Goal: Contribute content: Add original content to the website for others to see

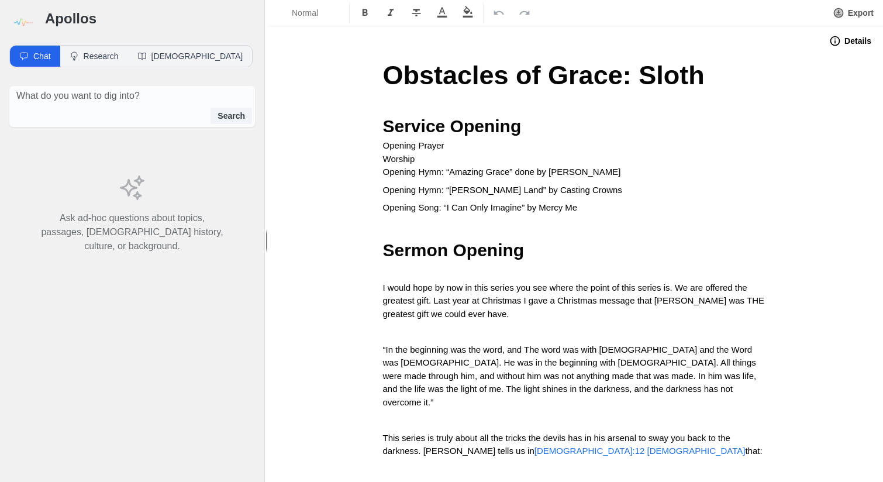
scroll to position [1941, 0]
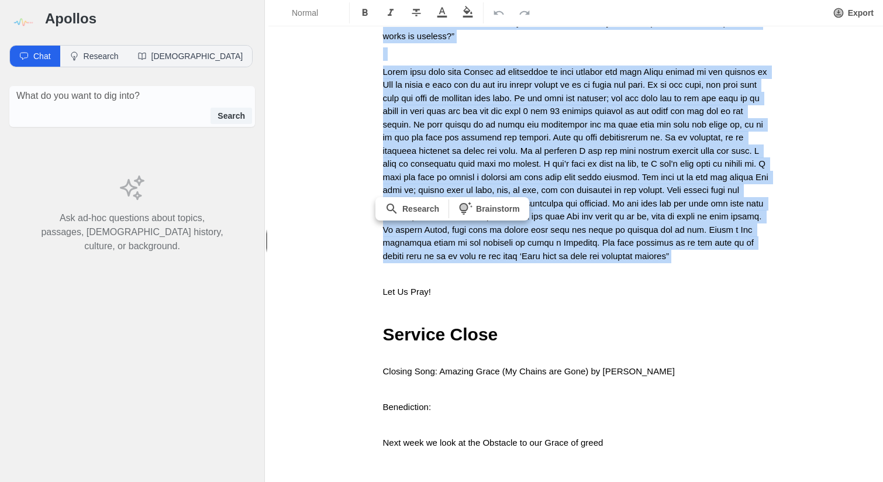
click at [24, 21] on img at bounding box center [22, 22] width 26 height 26
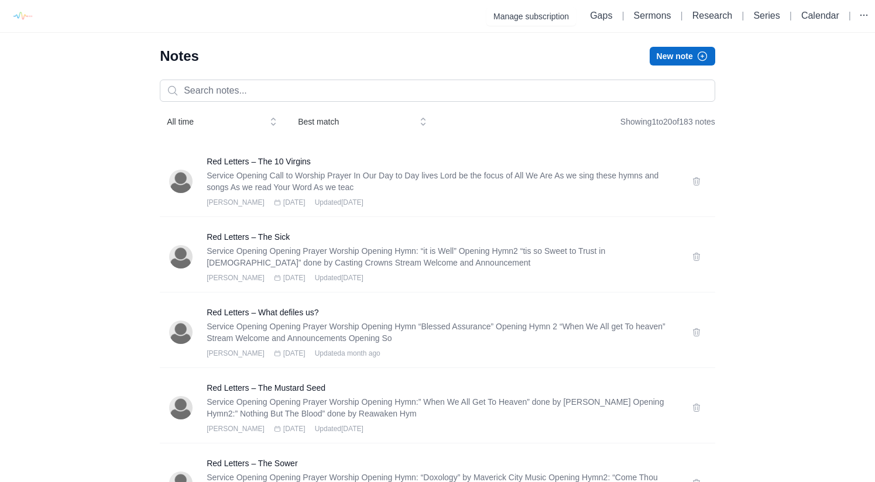
click at [685, 53] on button "New note" at bounding box center [682, 56] width 66 height 19
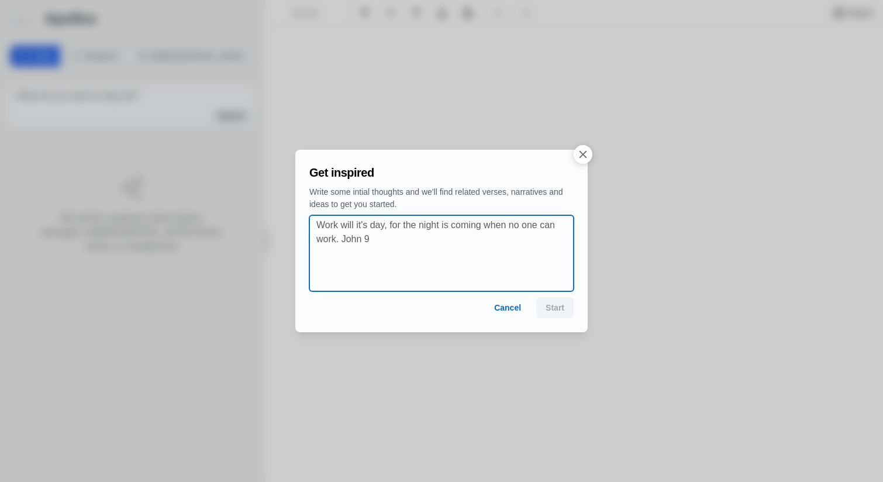
click at [503, 256] on textarea at bounding box center [445, 253] width 257 height 70
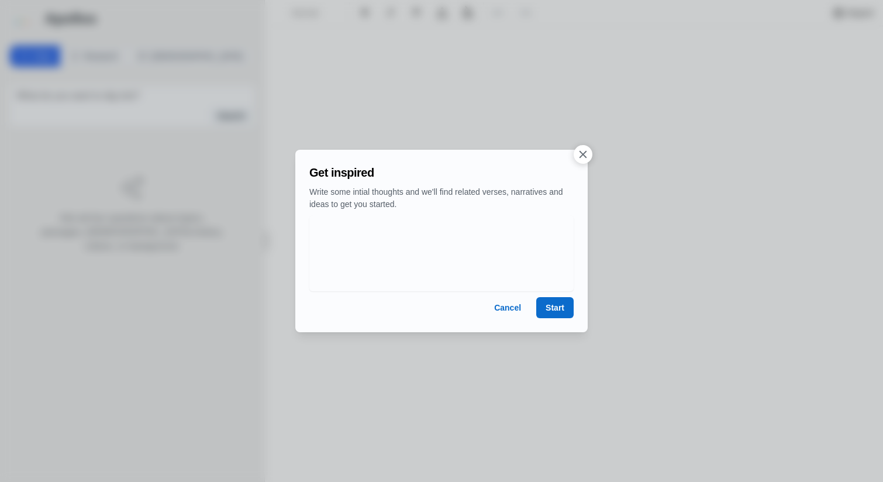
click at [556, 305] on button "Start" at bounding box center [555, 307] width 37 height 21
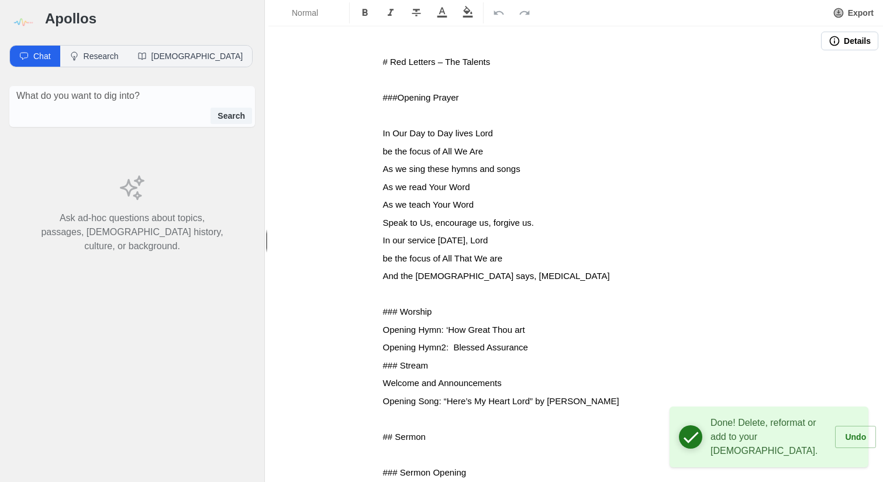
click at [838, 45] on button "Details" at bounding box center [849, 41] width 57 height 19
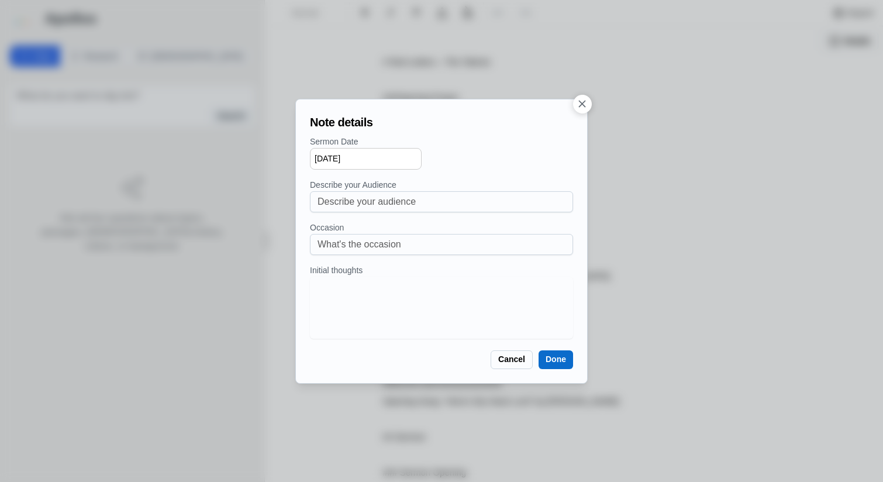
click at [567, 363] on button "Done" at bounding box center [556, 359] width 35 height 19
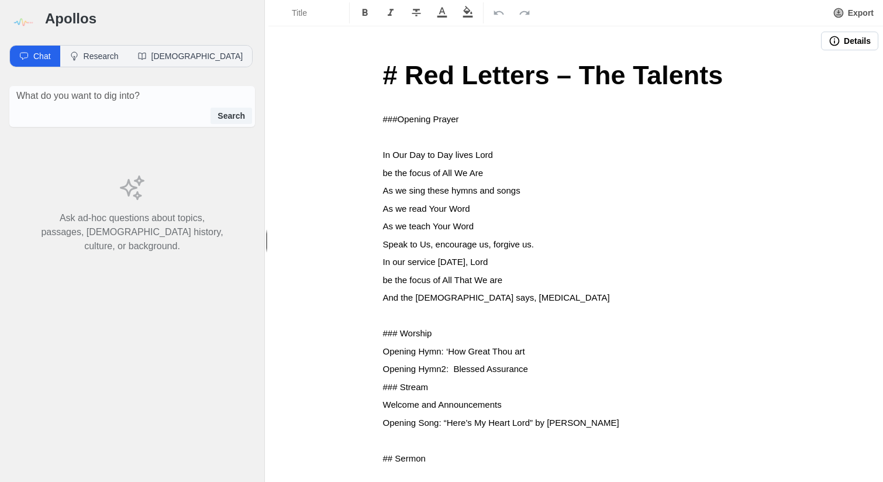
click at [405, 77] on span "# Red Letters – The Talents" at bounding box center [553, 75] width 341 height 30
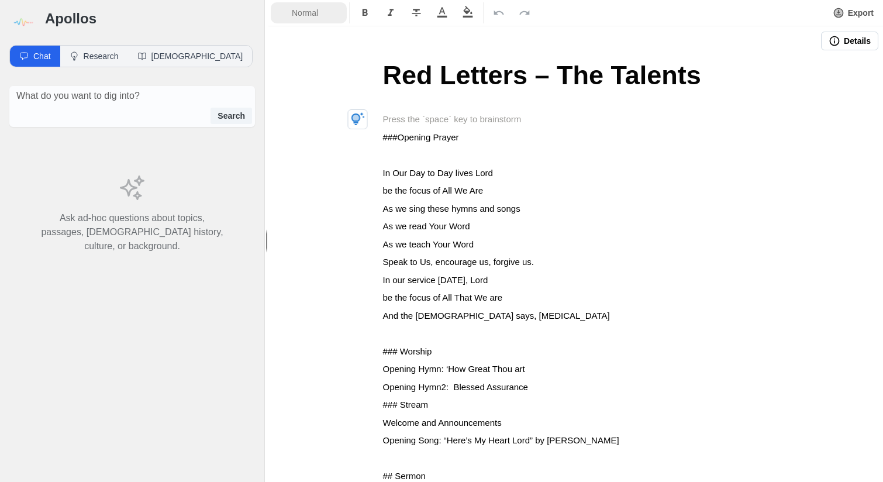
click at [318, 13] on span "Normal" at bounding box center [312, 13] width 41 height 12
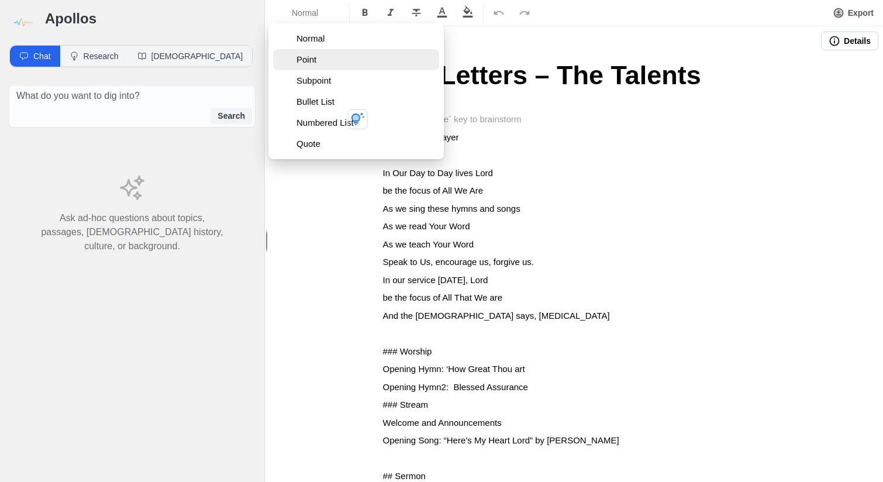
click at [317, 61] on span "Point" at bounding box center [366, 60] width 138 height 12
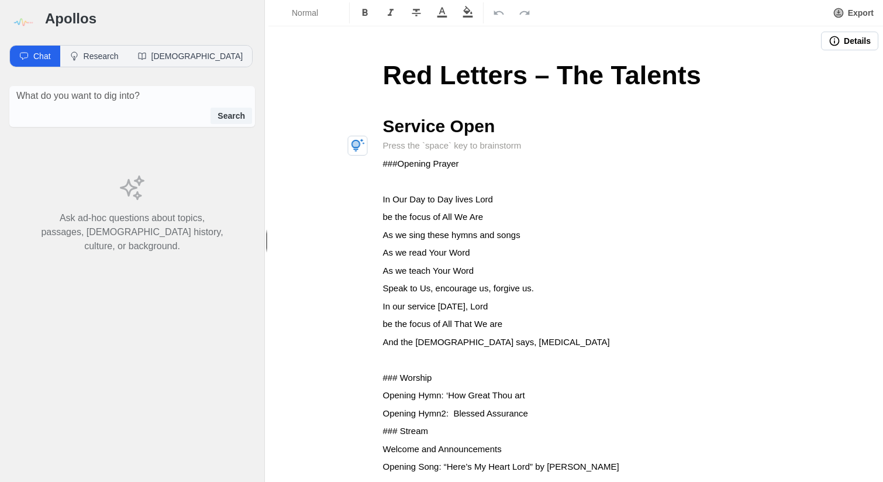
click at [383, 164] on span "###Opening Prayer" at bounding box center [421, 164] width 76 height 10
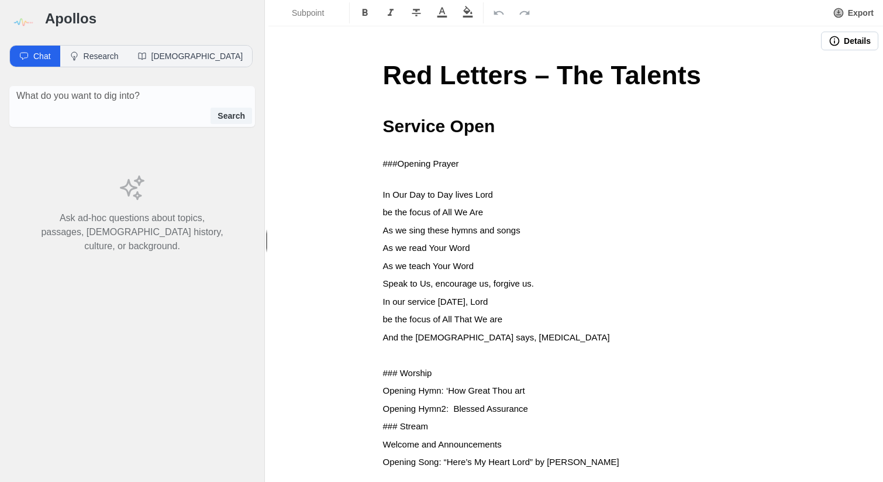
drag, startPoint x: 396, startPoint y: 160, endPoint x: 398, endPoint y: 187, distance: 26.4
click at [396, 162] on span "###Opening Prayer" at bounding box center [421, 164] width 76 height 10
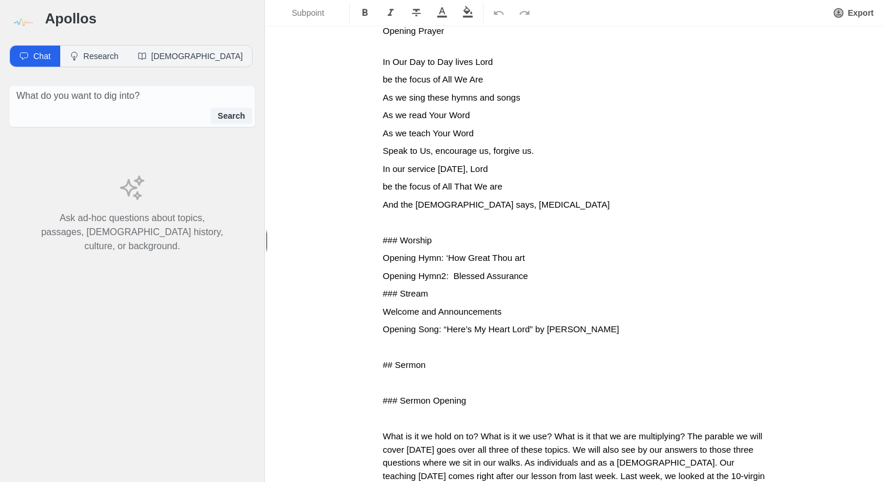
scroll to position [142, 0]
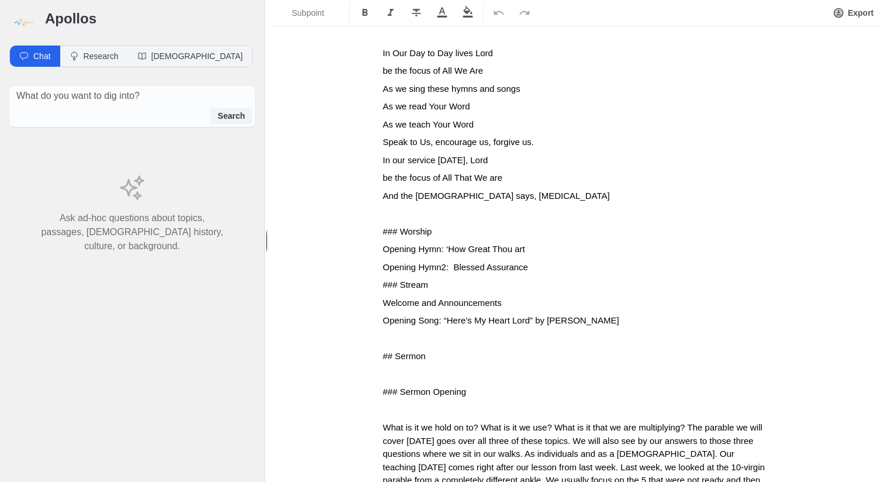
drag, startPoint x: 377, startPoint y: 227, endPoint x: 376, endPoint y: 239, distance: 11.8
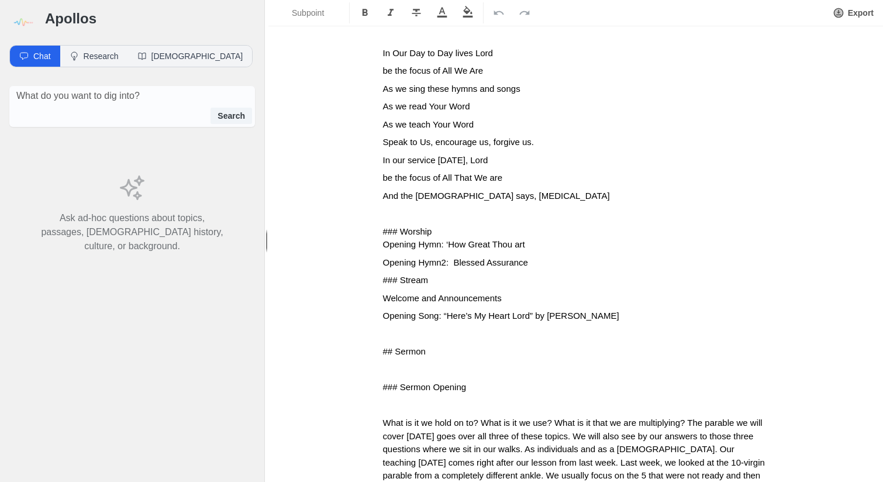
drag, startPoint x: 399, startPoint y: 226, endPoint x: 399, endPoint y: 245, distance: 18.1
click at [399, 231] on span "### Worship" at bounding box center [407, 231] width 49 height 10
drag, startPoint x: 377, startPoint y: 278, endPoint x: 377, endPoint y: 289, distance: 10.5
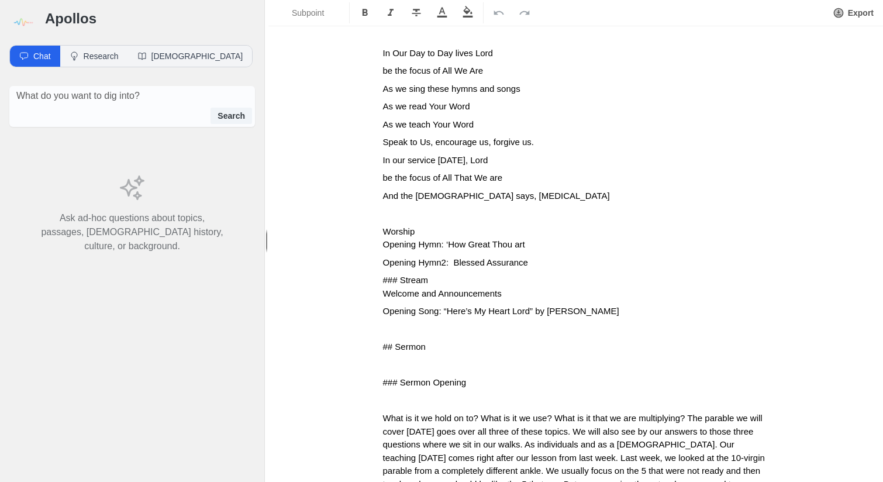
drag, startPoint x: 399, startPoint y: 274, endPoint x: 399, endPoint y: 296, distance: 22.2
click at [399, 276] on span "### Stream" at bounding box center [406, 280] width 46 height 10
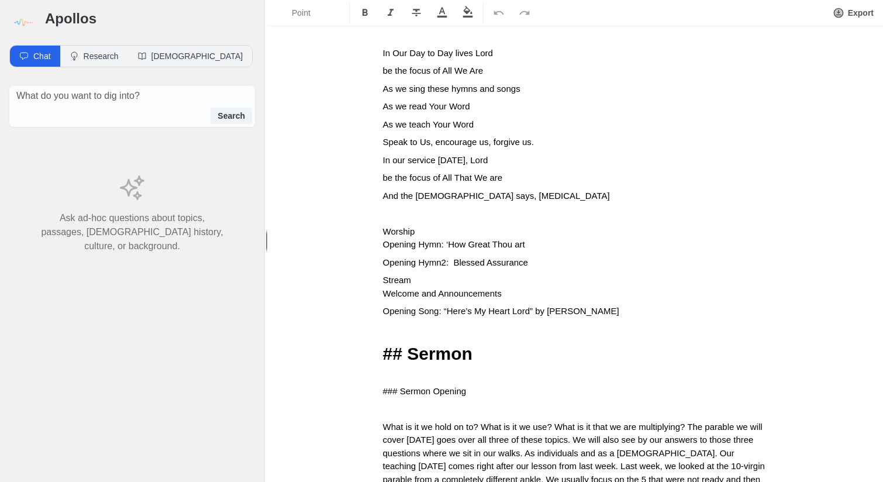
click at [409, 347] on span "## Sermon" at bounding box center [428, 353] width 90 height 19
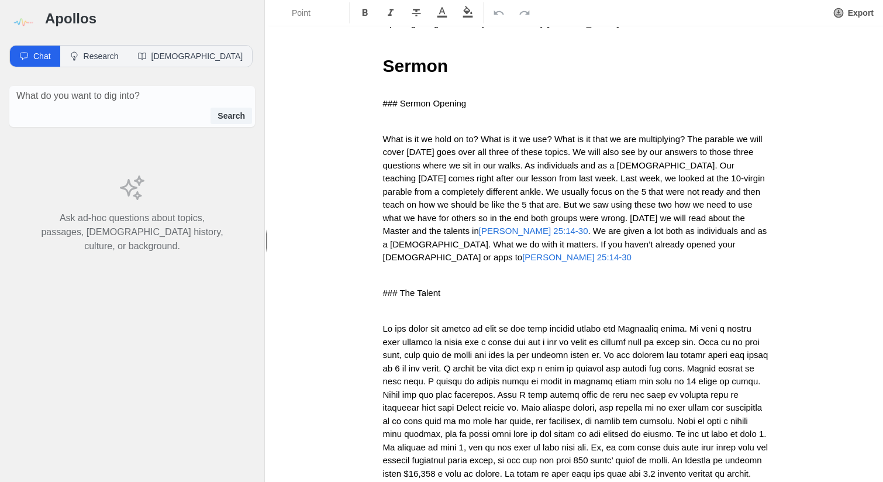
scroll to position [429, 0]
drag, startPoint x: 377, startPoint y: 99, endPoint x: 377, endPoint y: 114, distance: 14.6
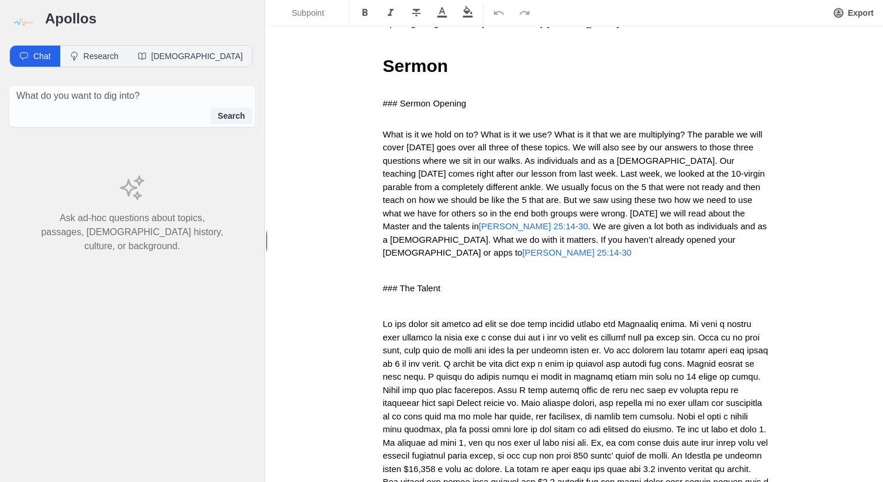
click at [397, 98] on span "### Sermon Opening" at bounding box center [425, 103] width 84 height 10
drag, startPoint x: 377, startPoint y: 266, endPoint x: 377, endPoint y: 283, distance: 17.0
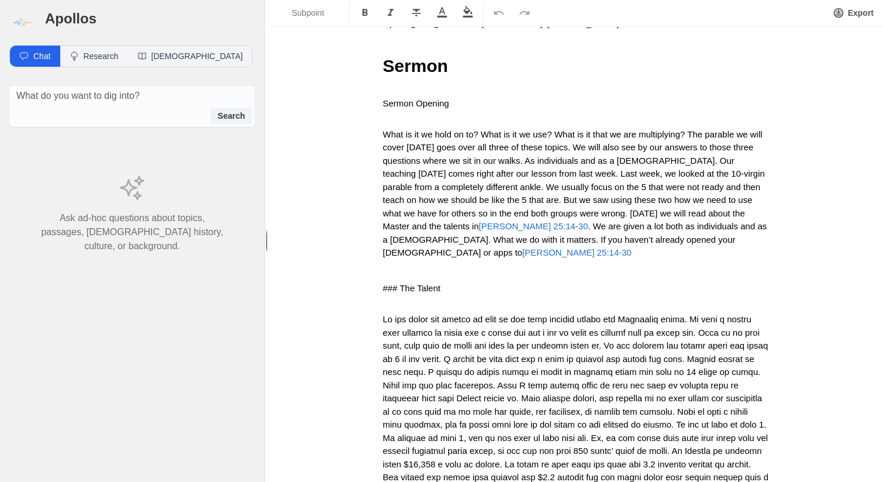
click at [400, 283] on span "### The Talent" at bounding box center [412, 288] width 58 height 10
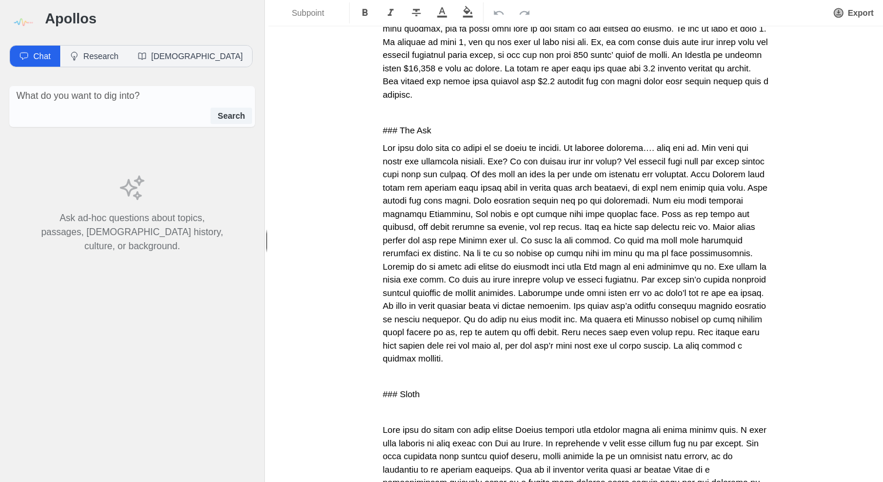
scroll to position [834, 0]
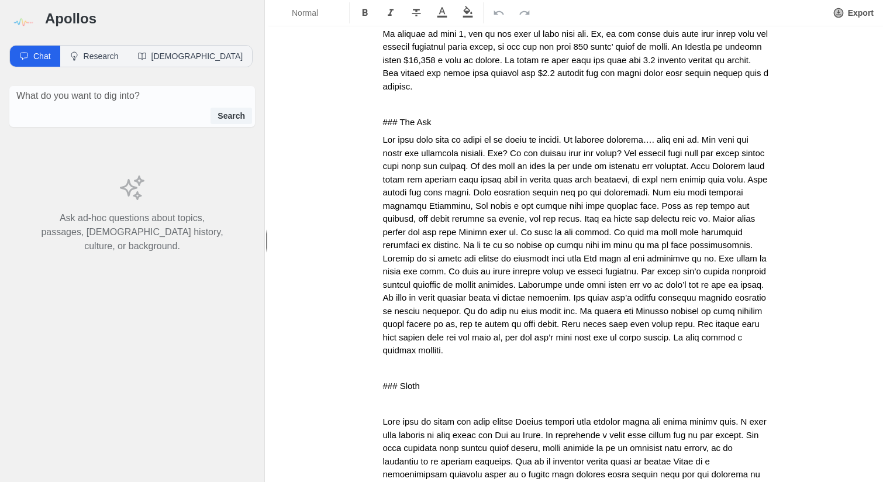
click at [376, 94] on div "Red Letters – The Talents Service Open Opening Prayer In Our Day to Day lives L…" at bounding box center [576, 301] width 468 height 2159
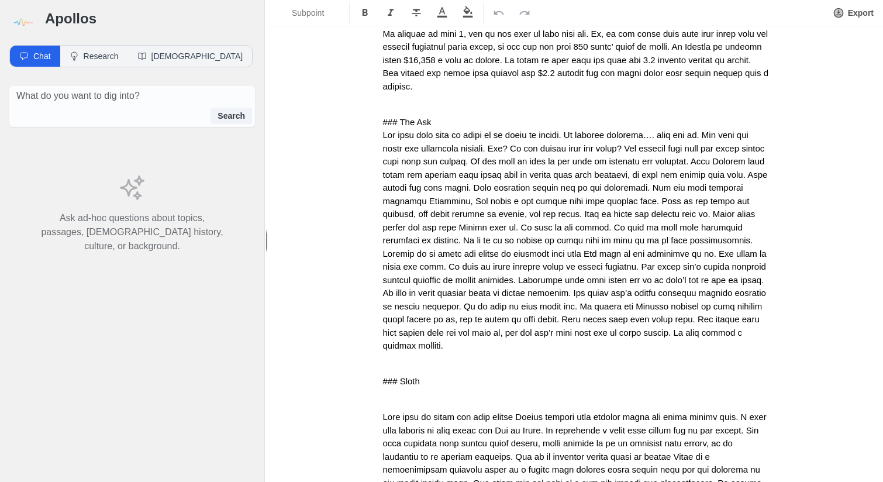
drag, startPoint x: 400, startPoint y: 95, endPoint x: 400, endPoint y: 102, distance: 7.0
click at [400, 117] on span "### The Ask" at bounding box center [407, 122] width 49 height 10
click at [418, 116] on h3 "The Ask" at bounding box center [576, 122] width 386 height 13
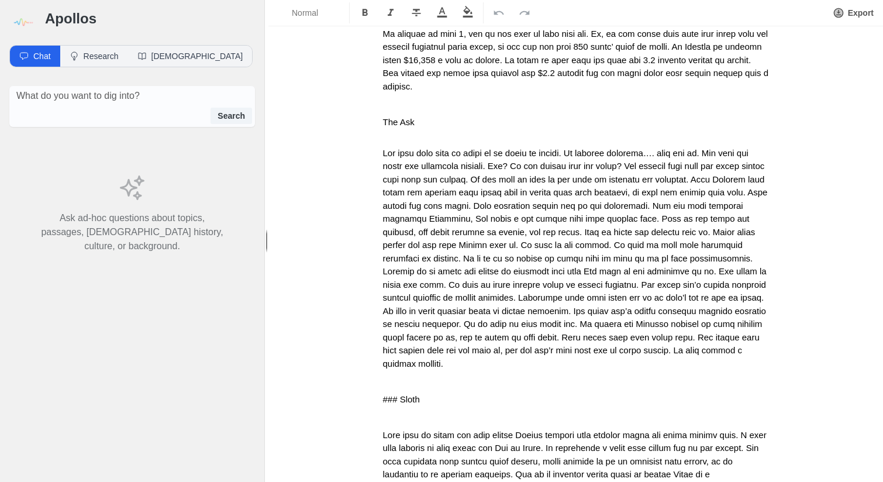
click at [378, 365] on div "Red Letters – The Talents Service Open Opening Prayer In Our Day to Day lives L…" at bounding box center [576, 308] width 468 height 2172
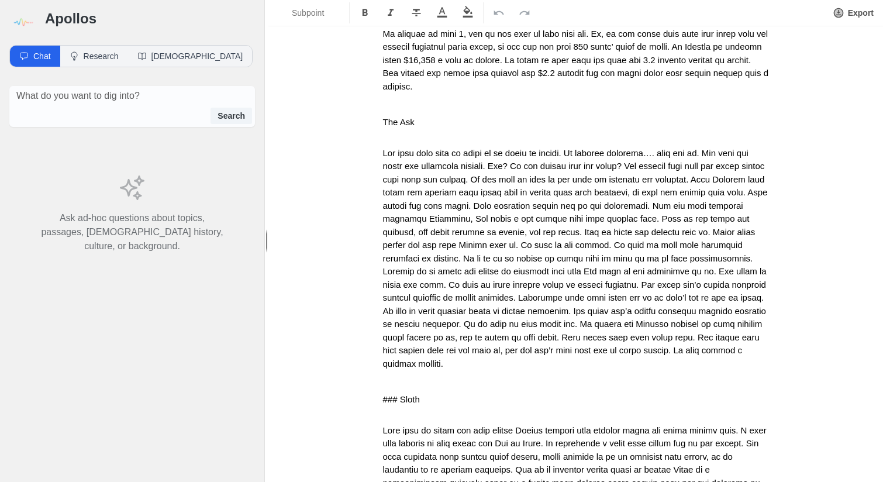
drag, startPoint x: 398, startPoint y: 367, endPoint x: 398, endPoint y: 373, distance: 6.4
click at [398, 394] on span "### Sloth" at bounding box center [401, 399] width 37 height 10
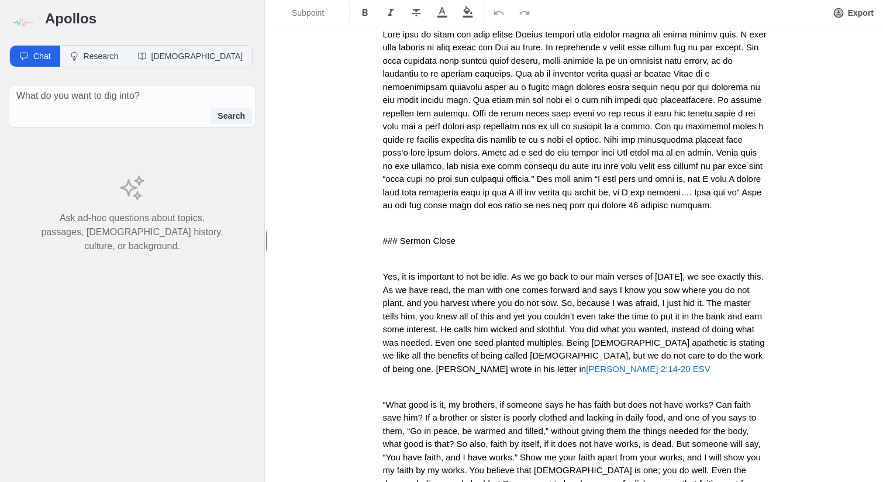
scroll to position [1249, 0]
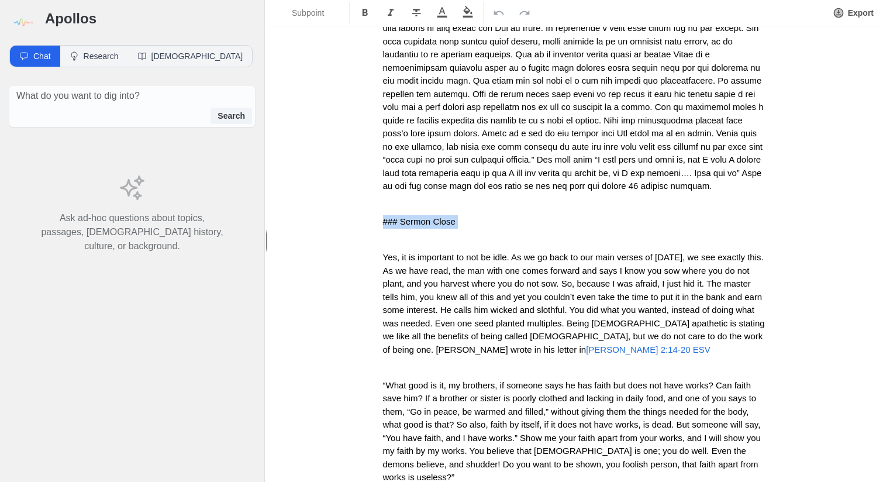
drag, startPoint x: 378, startPoint y: 198, endPoint x: 378, endPoint y: 207, distance: 8.8
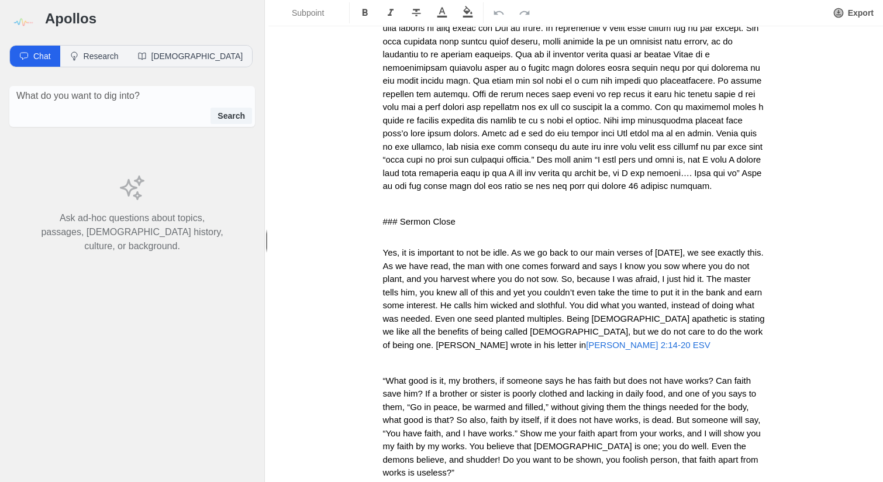
drag, startPoint x: 398, startPoint y: 197, endPoint x: 398, endPoint y: 212, distance: 15.8
click at [398, 216] on span "### Sermon Close" at bounding box center [419, 221] width 73 height 10
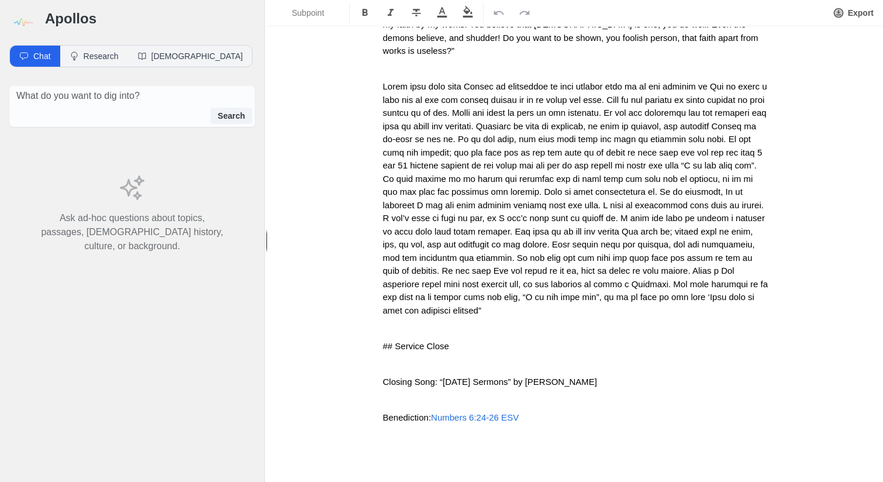
scroll to position [1696, 0]
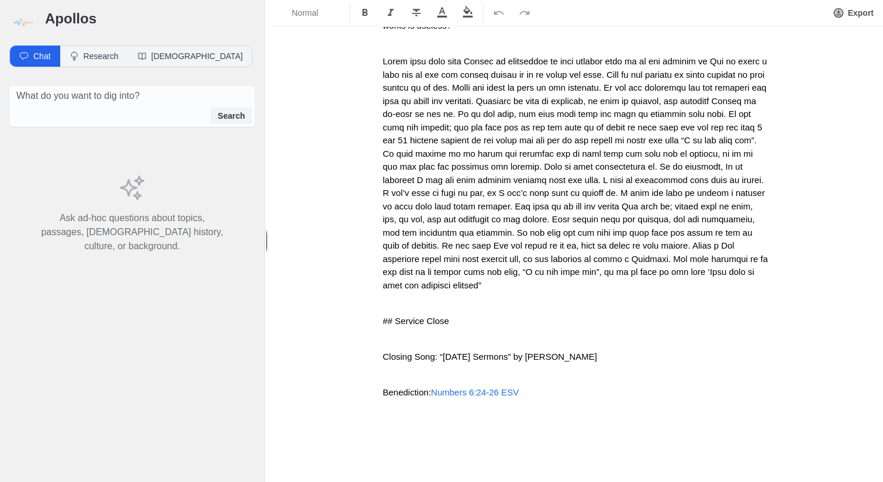
drag, startPoint x: 377, startPoint y: 285, endPoint x: 377, endPoint y: 296, distance: 11.1
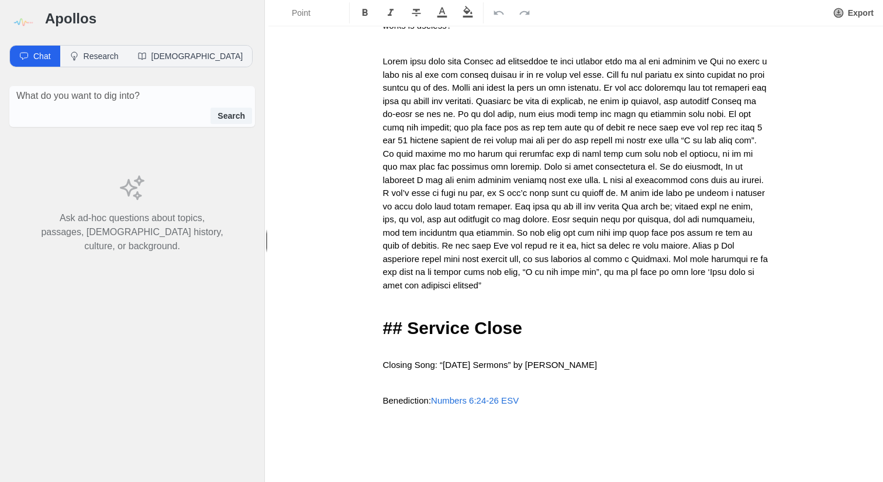
click at [408, 318] on span "## Service Close" at bounding box center [453, 327] width 140 height 19
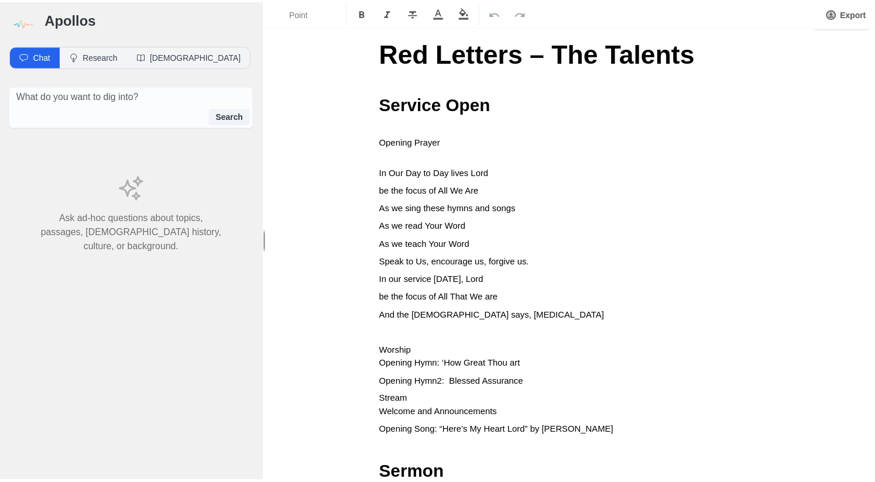
scroll to position [0, 0]
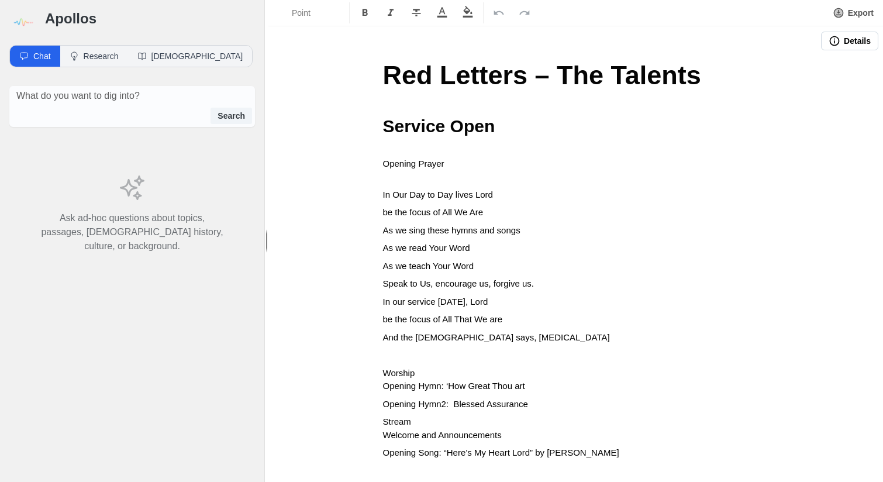
click at [18, 20] on img at bounding box center [22, 22] width 26 height 26
